Goal: Book appointment/travel/reservation

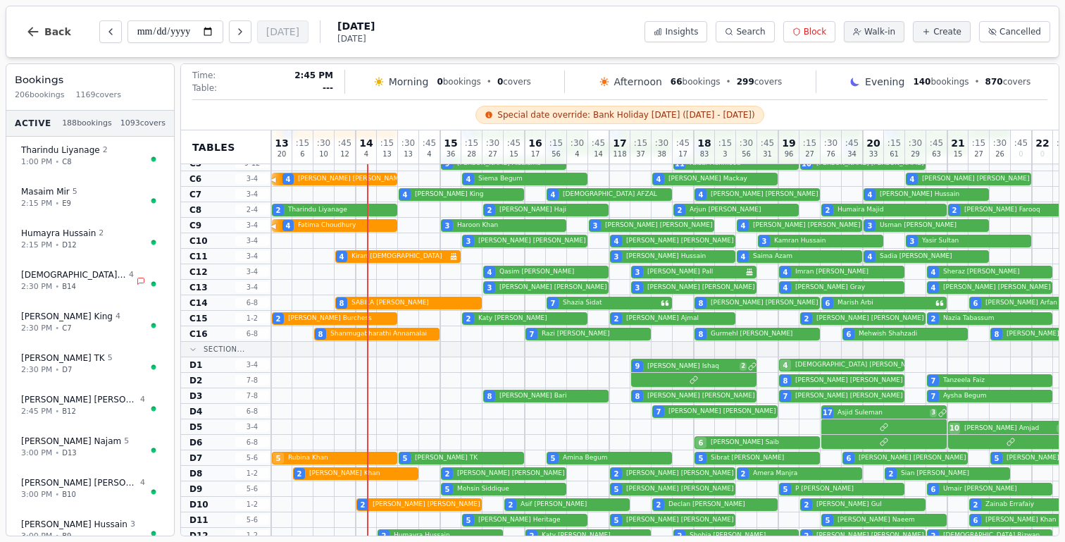
scroll to position [562, 0]
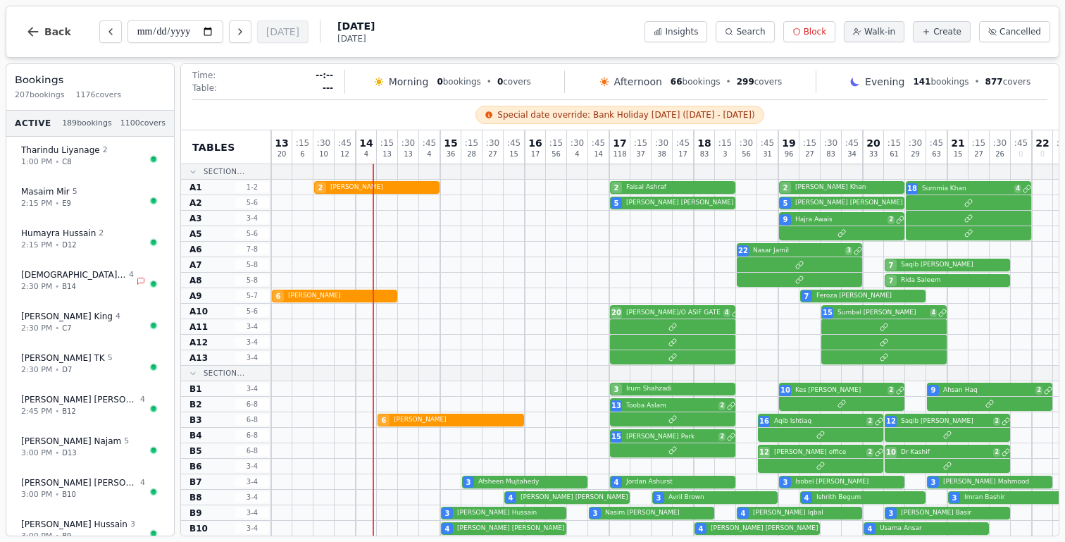
scroll to position [562, 0]
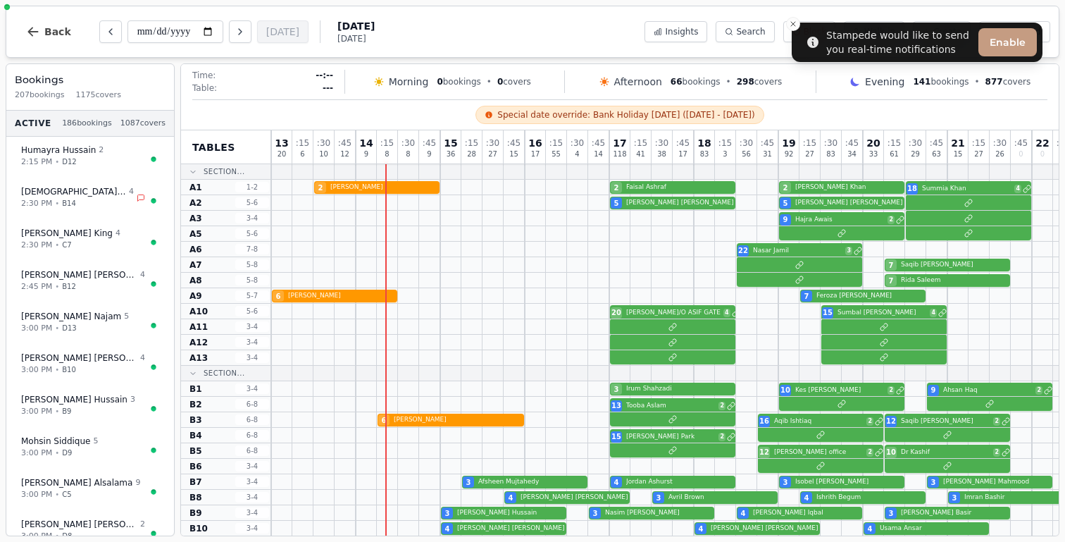
click at [88, 87] on div "Bookings 207 bookings 1175 covers" at bounding box center [90, 87] width 168 height 47
click at [93, 92] on span "1175 covers" at bounding box center [98, 95] width 45 height 12
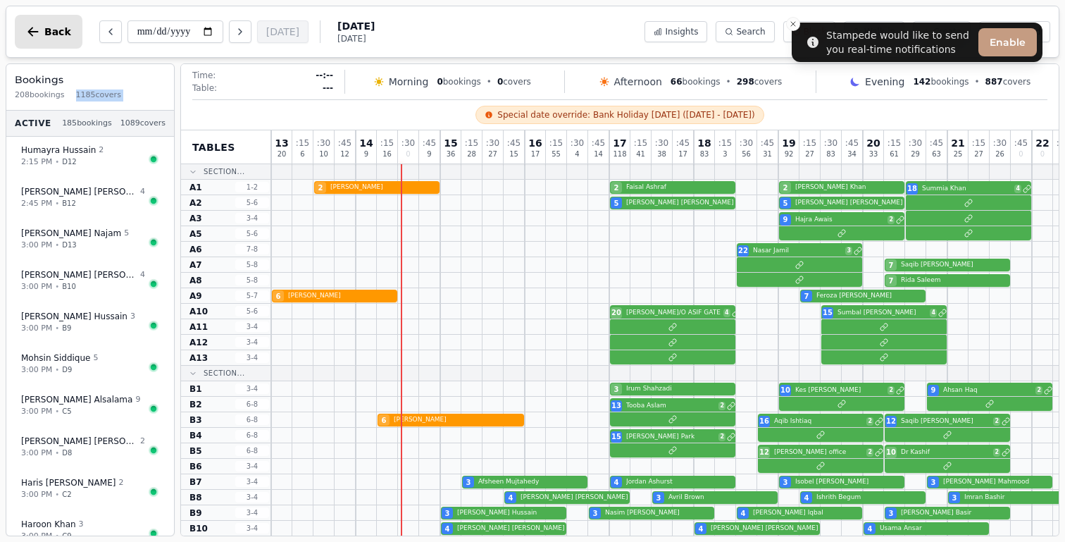
click at [34, 23] on button "Back" at bounding box center [49, 32] width 68 height 34
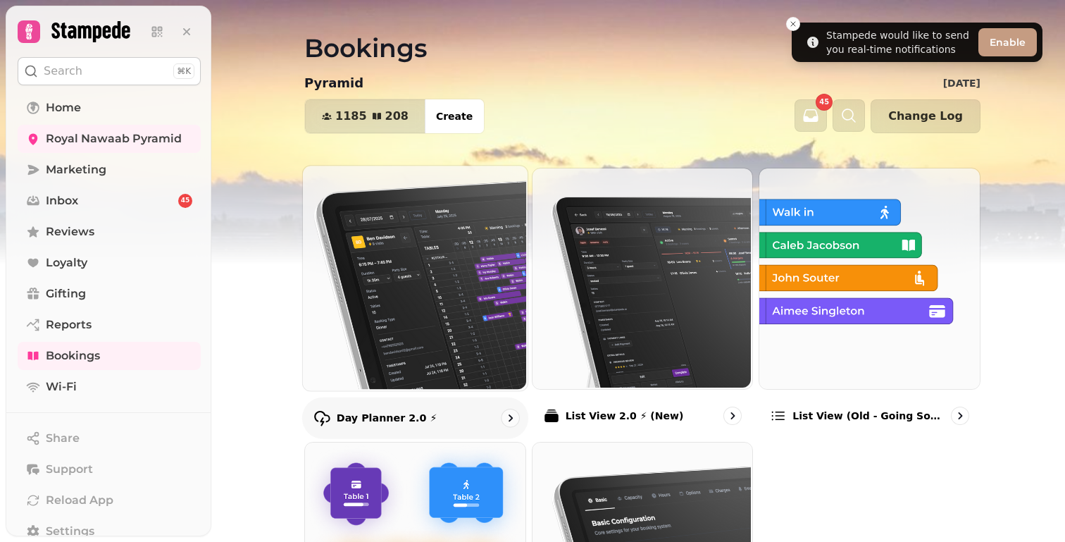
click at [490, 264] on img at bounding box center [414, 276] width 225 height 225
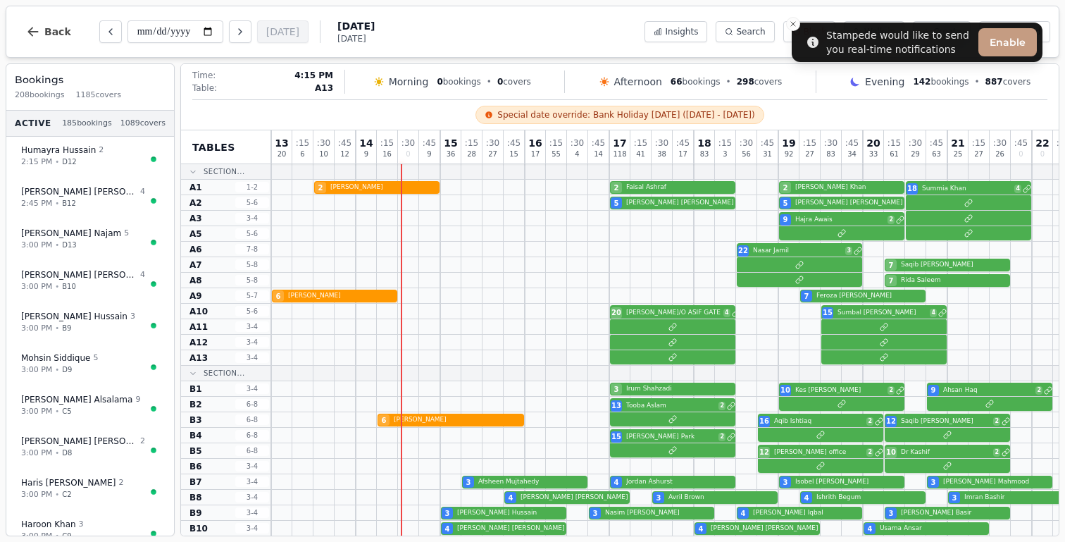
scroll to position [595, 0]
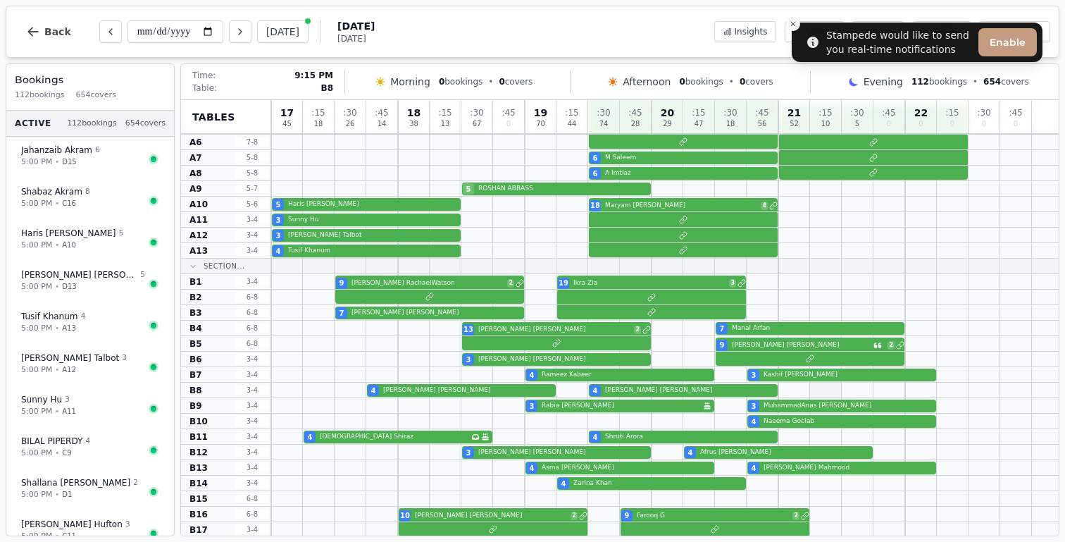
scroll to position [198, 0]
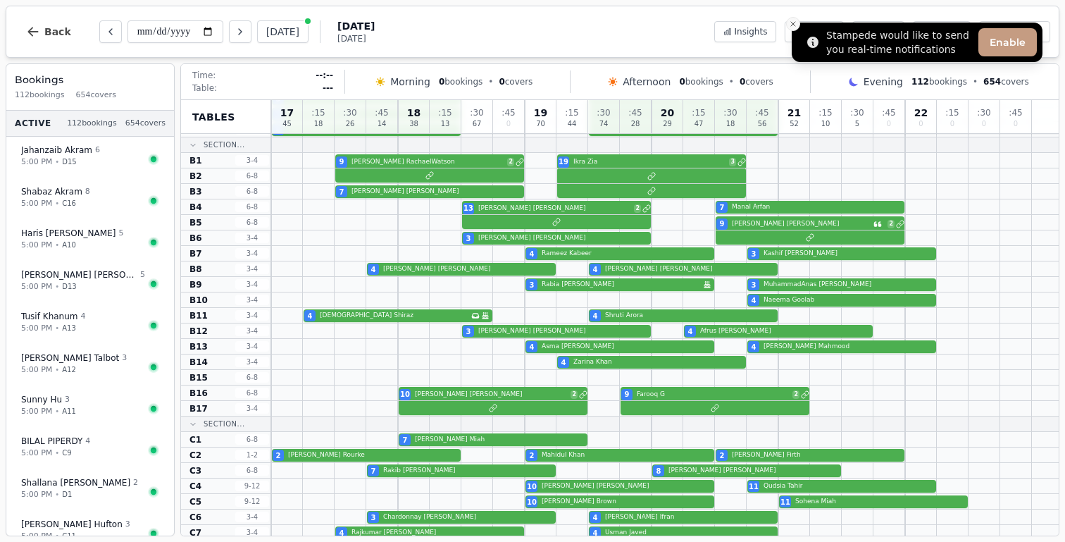
click at [798, 23] on button "Close toast" at bounding box center [793, 24] width 14 height 14
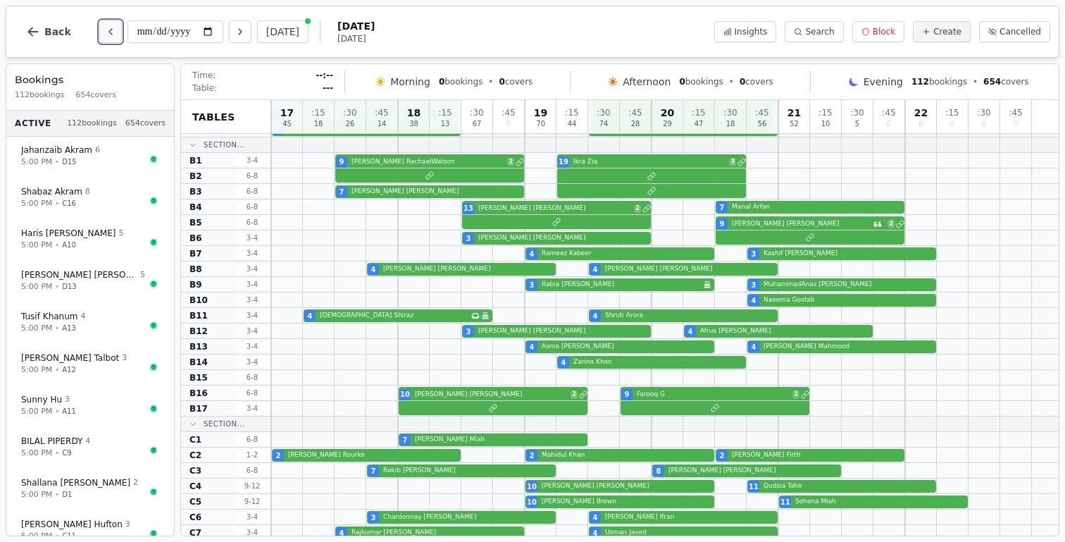
click at [106, 34] on icon "Previous day" at bounding box center [110, 31] width 11 height 11
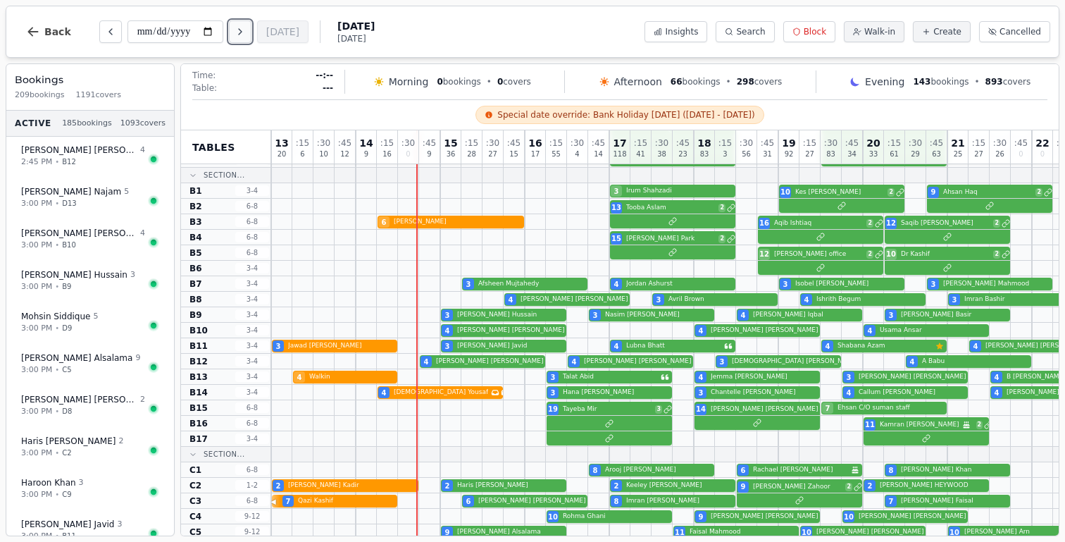
click at [244, 40] on button "Next day" at bounding box center [240, 31] width 23 height 23
type input "**********"
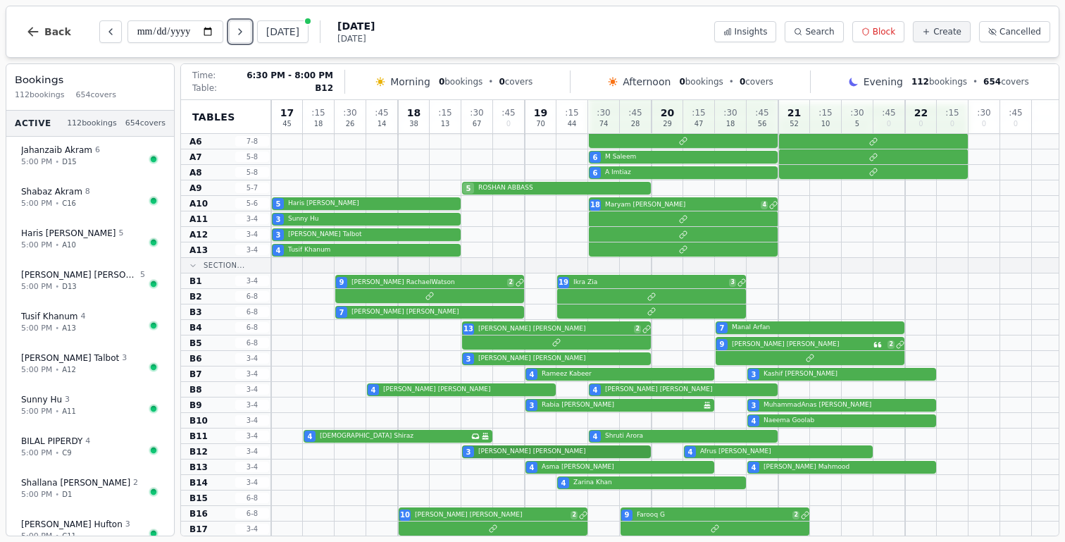
scroll to position [0, 0]
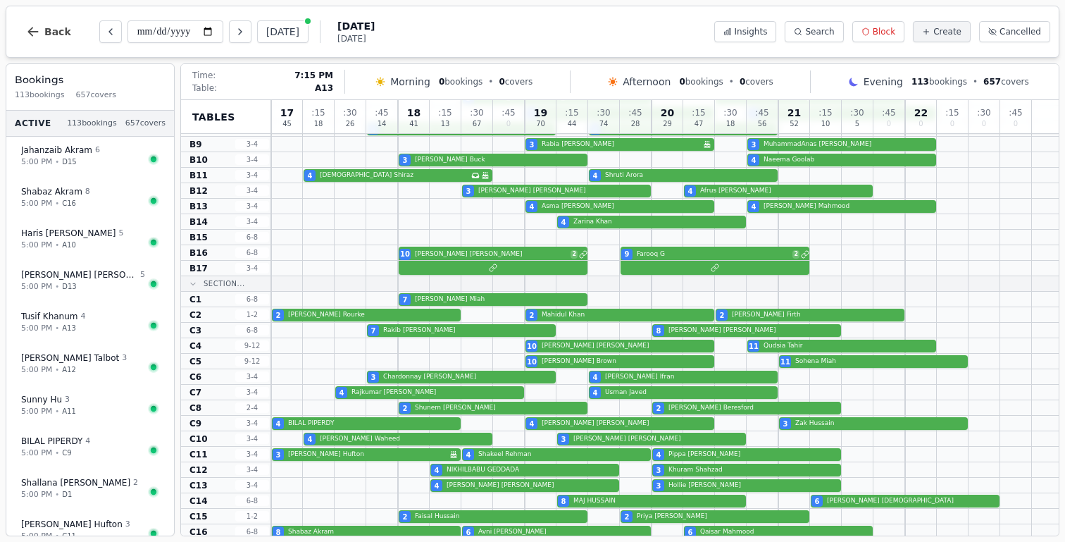
scroll to position [349, 0]
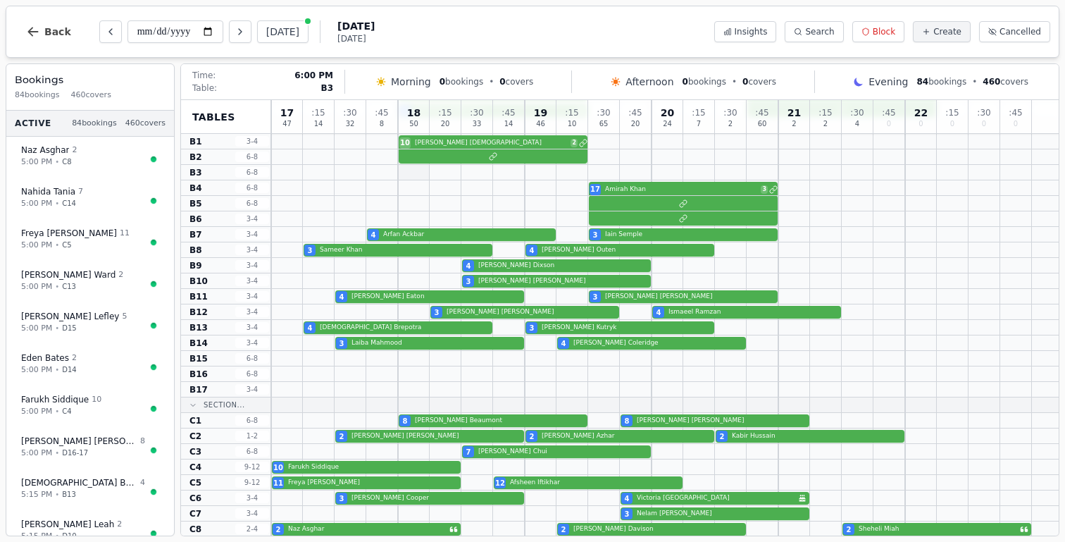
scroll to position [209, 0]
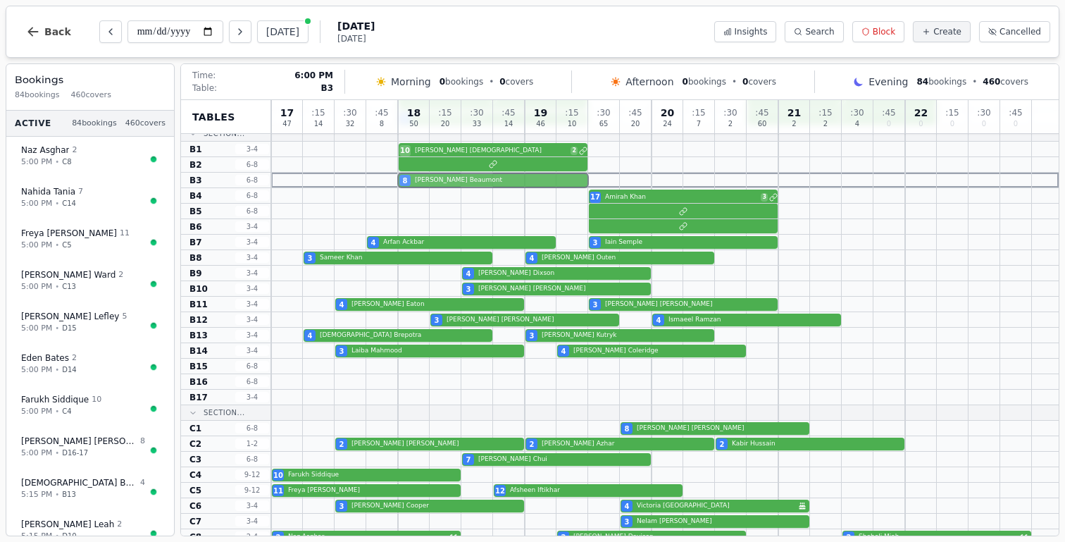
drag, startPoint x: 484, startPoint y: 426, endPoint x: 490, endPoint y: 183, distance: 243.9
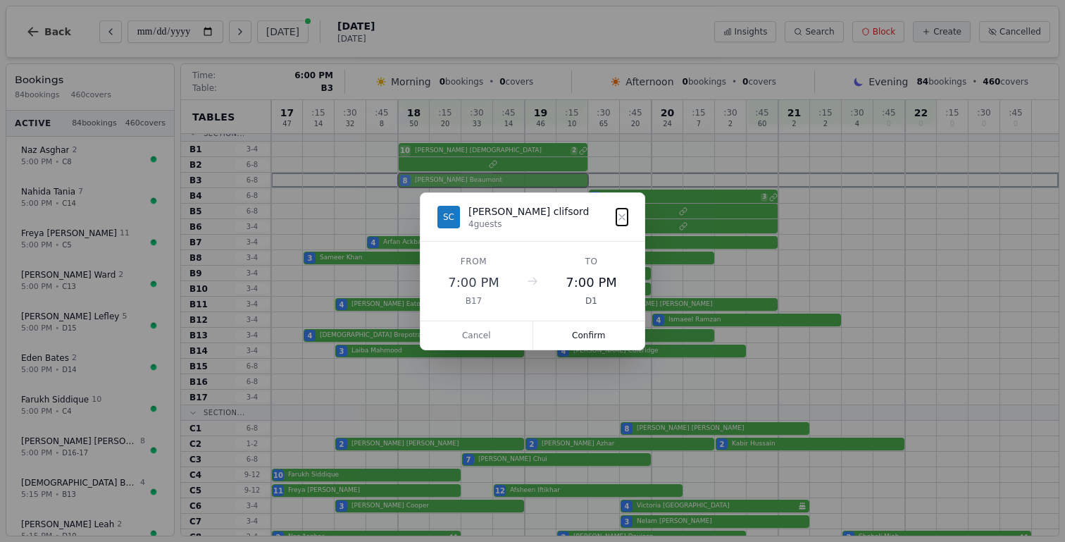
click at [490, 183] on div "17 47 : 15 14 : 30 32 : 45 8 18 50 : 15 20 : 30 33 : 45 14 19 46 : 15 10 : 30 6…" at bounding box center [665, 489] width 788 height 1196
click at [600, 338] on button "Confirm" at bounding box center [589, 335] width 112 height 28
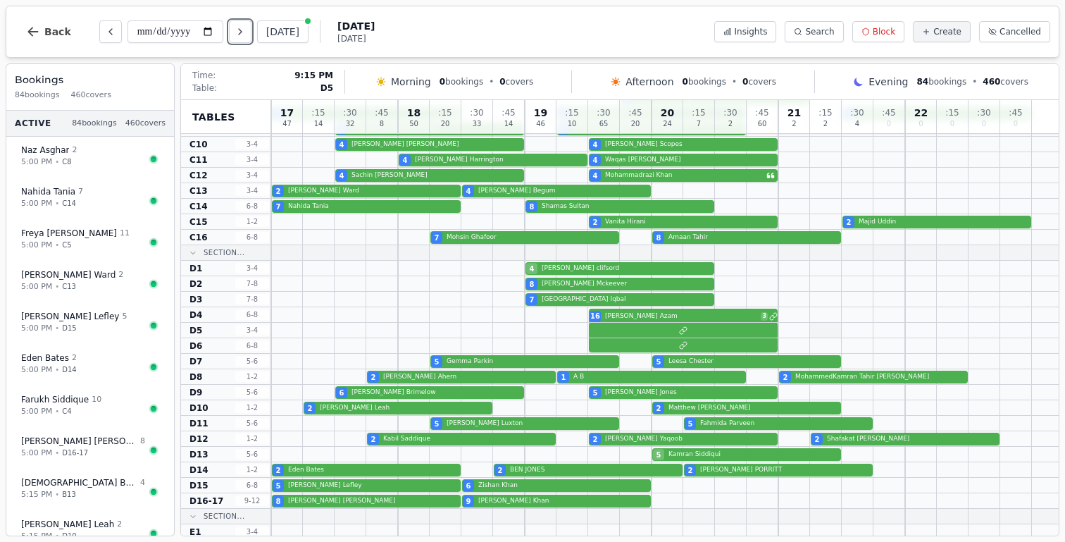
scroll to position [634, 0]
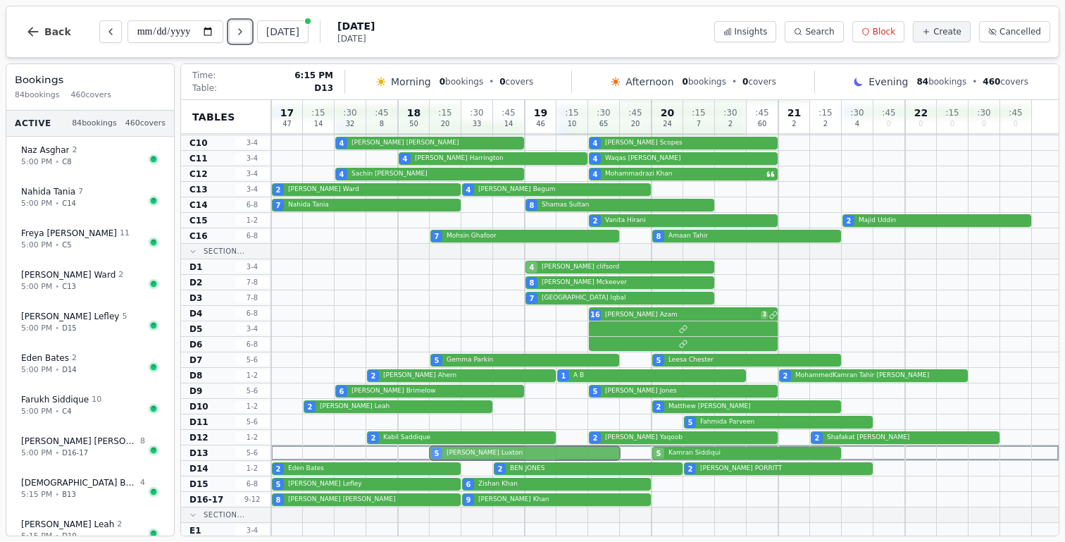
drag, startPoint x: 554, startPoint y: 423, endPoint x: 555, endPoint y: 448, distance: 25.4
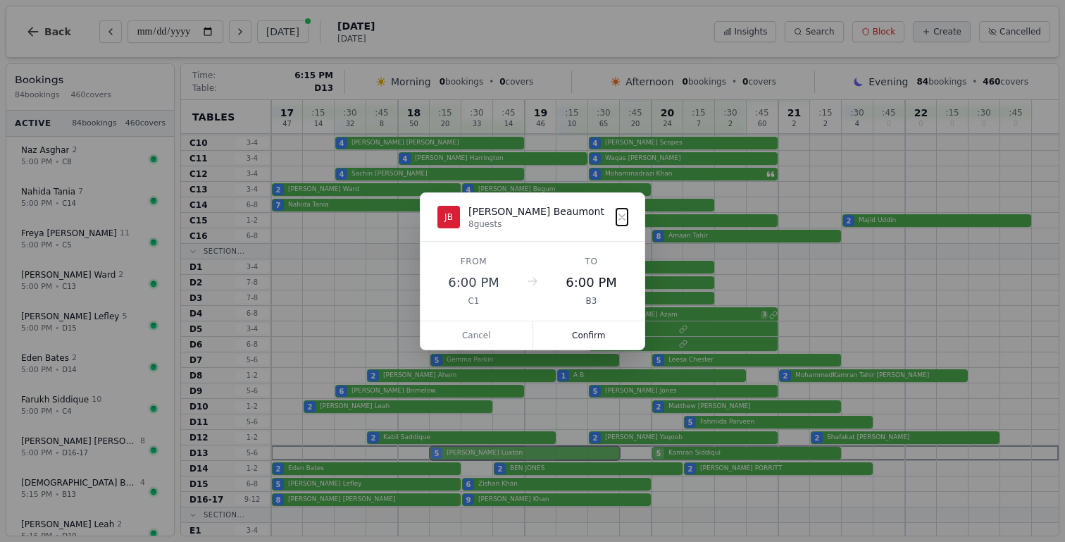
click at [555, 448] on div "17 47 : 15 14 : 30 32 : 45 8 18 50 : 15 20 : 30 33 : 45 14 19 46 : 15 10 : 30 6…" at bounding box center [665, 64] width 788 height 1196
click at [609, 338] on button "Confirm" at bounding box center [589, 335] width 112 height 28
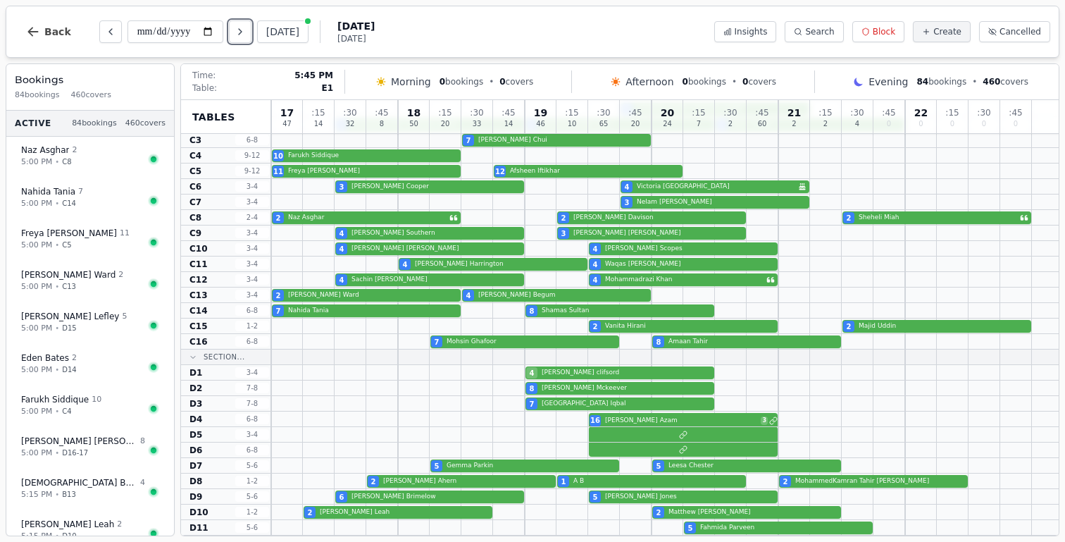
scroll to position [0, 0]
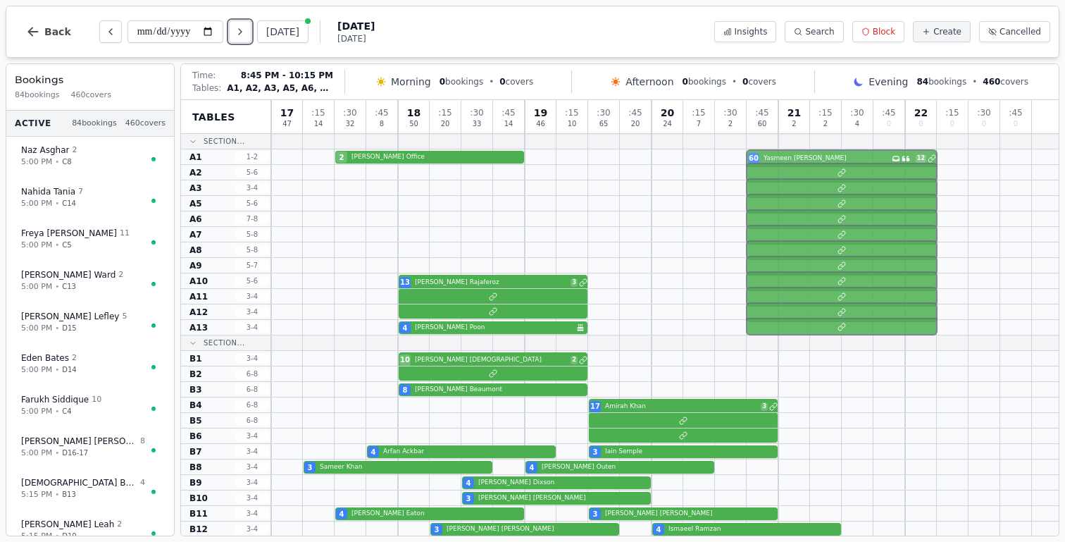
click at [814, 161] on div "2 Nadir bhai Office 60 Yasmeen Ahmed Has conversation thread 12" at bounding box center [665, 157] width 788 height 16
select select "****"
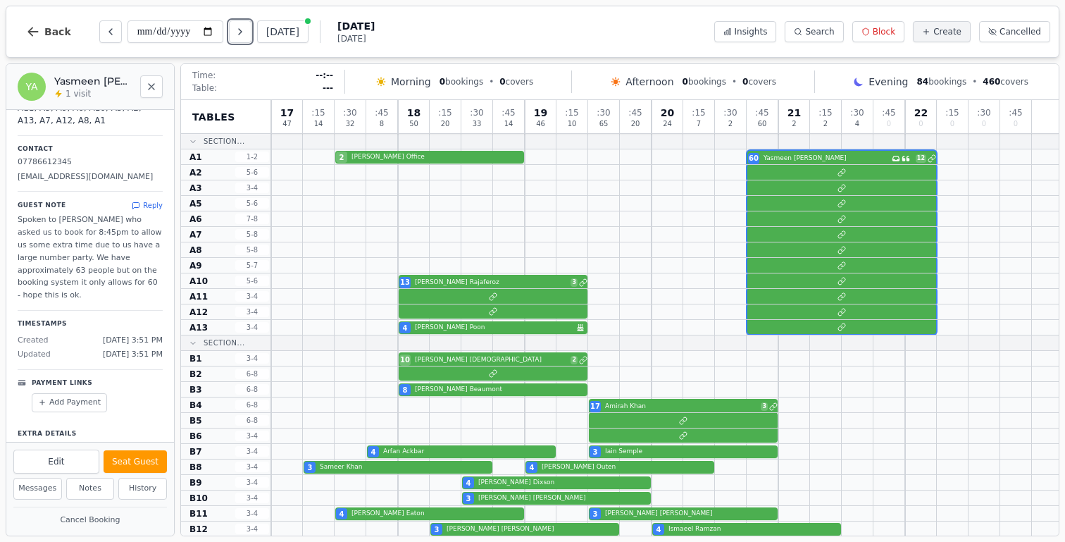
scroll to position [194, 0]
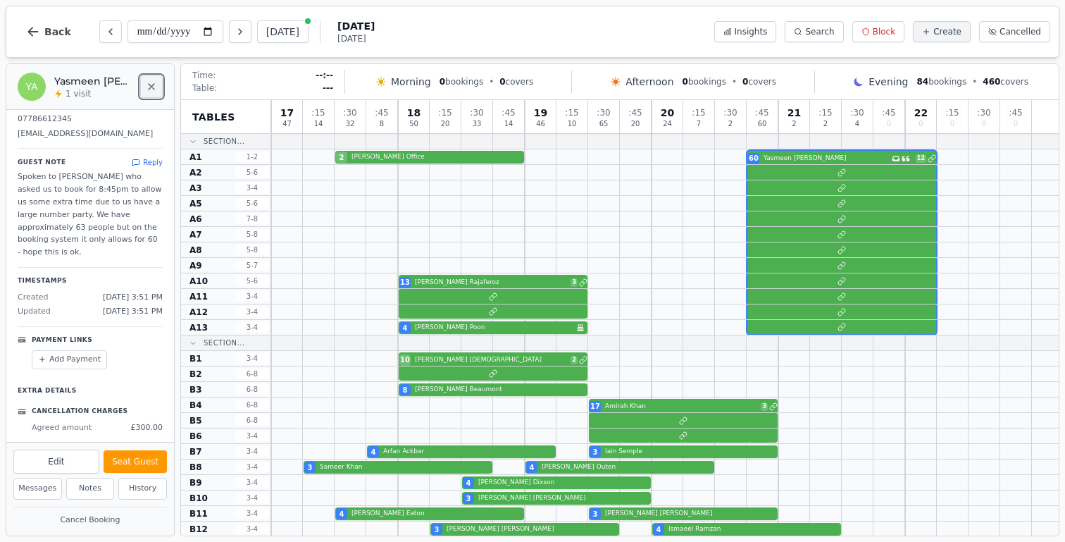
click at [144, 82] on button "Close" at bounding box center [151, 86] width 23 height 23
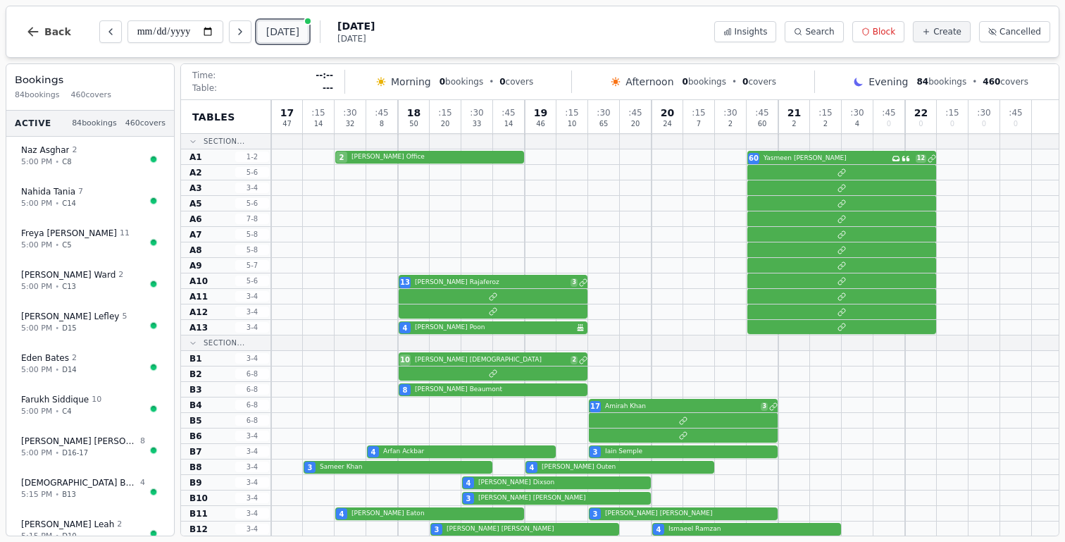
click at [296, 36] on button "[DATE]" at bounding box center [282, 31] width 51 height 23
type input "**********"
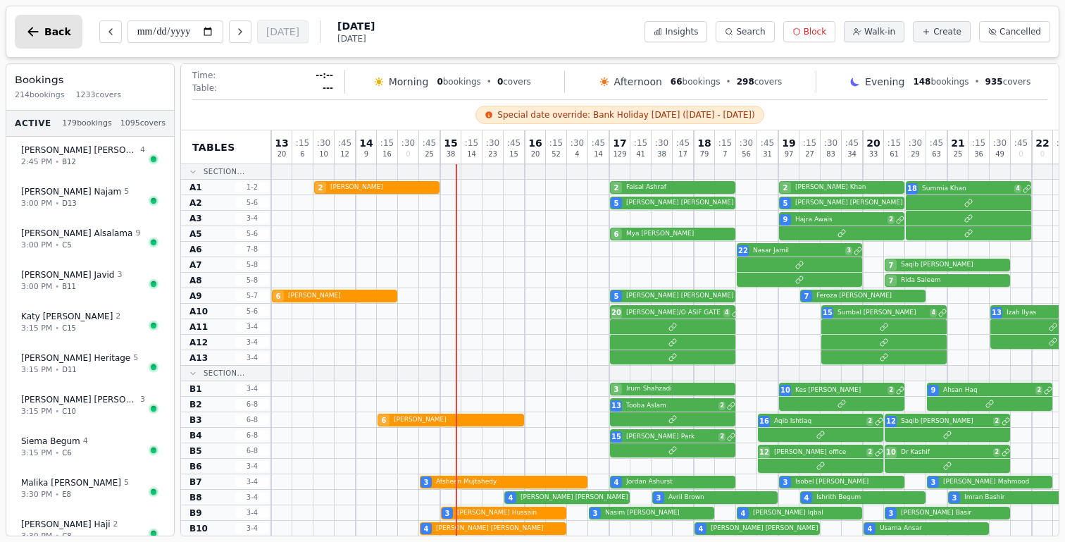
click at [56, 35] on span "Back" at bounding box center [57, 32] width 27 height 10
